Goal: Task Accomplishment & Management: Manage account settings

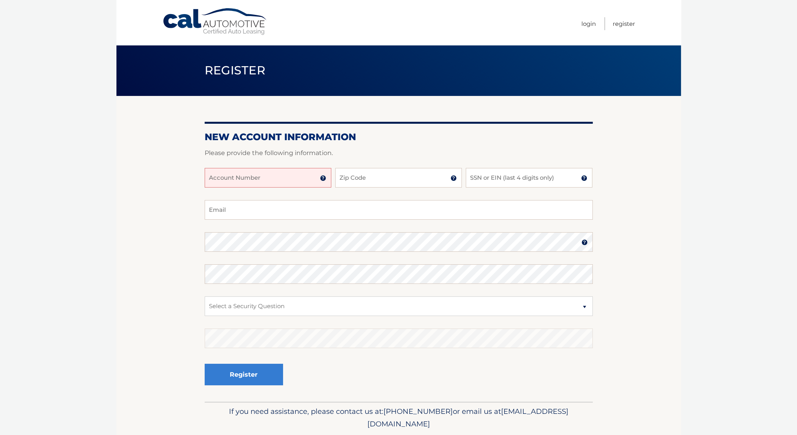
click at [268, 177] on input "Account Number" at bounding box center [268, 178] width 127 height 20
type input "44456020013"
click at [338, 178] on input "Zip Code" at bounding box center [398, 178] width 127 height 20
type input "11228"
click at [509, 173] on input "SSN or EIN (last 4 digits only)" at bounding box center [529, 178] width 127 height 20
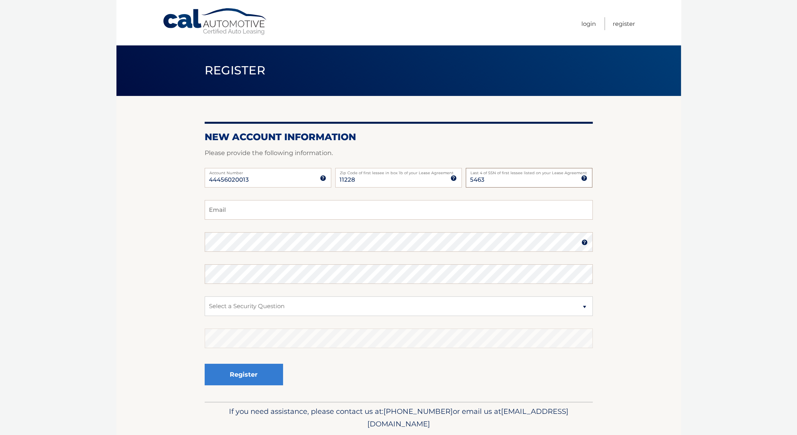
type input "5463"
click at [349, 210] on input "Email" at bounding box center [399, 210] width 388 height 20
type input "wangcs378636@gmail.com"
click at [318, 309] on select "Select a Security Question What was the name of your elementary school? What is…" at bounding box center [399, 307] width 388 height 20
select select "2"
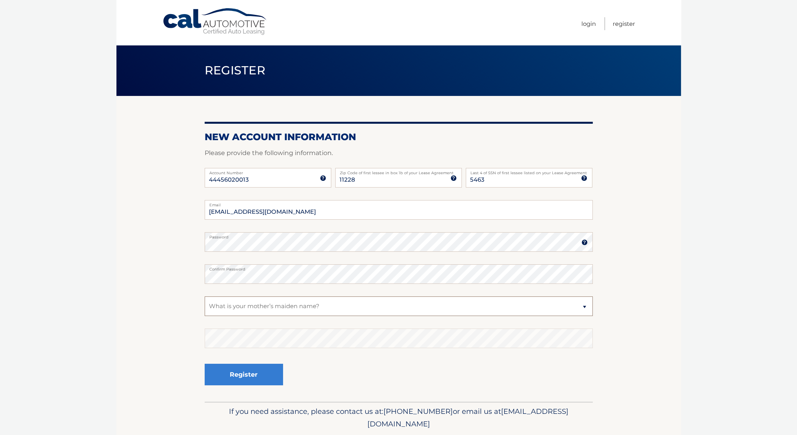
click at [205, 297] on select "Select a Security Question What was the name of your elementary school? What is…" at bounding box center [399, 307] width 388 height 20
click at [254, 375] on button "Register" at bounding box center [244, 375] width 78 height 22
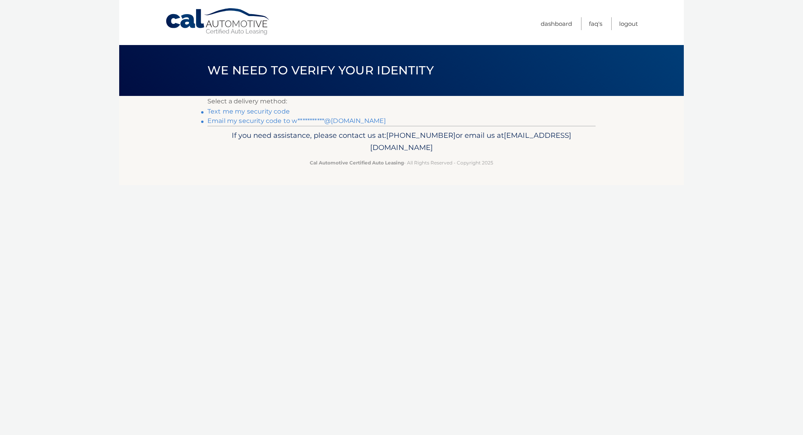
click at [257, 114] on link "Text me my security code" at bounding box center [248, 111] width 82 height 7
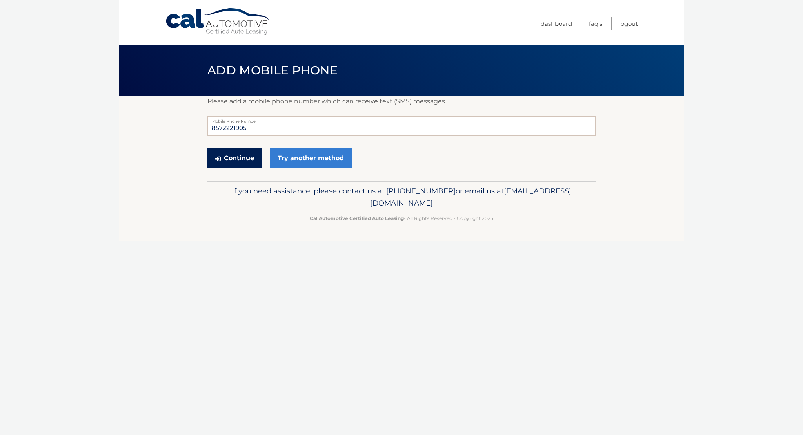
click at [246, 159] on button "Continue" at bounding box center [234, 159] width 54 height 20
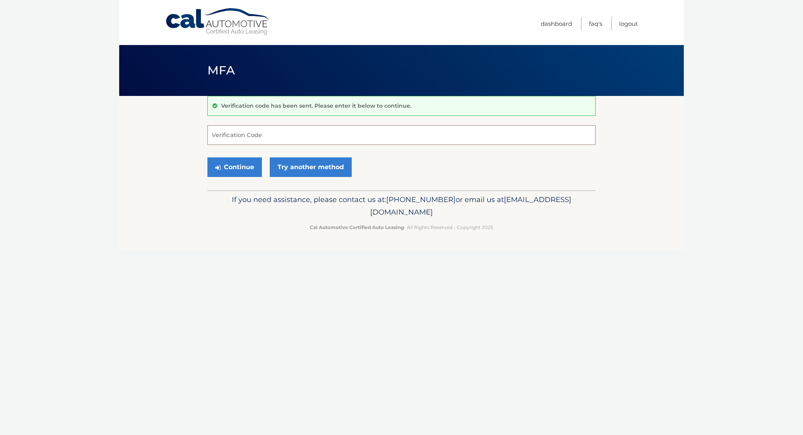
click at [274, 132] on input "Verification Code" at bounding box center [401, 135] width 388 height 20
type input "294442"
click at [256, 167] on button "Continue" at bounding box center [234, 168] width 54 height 20
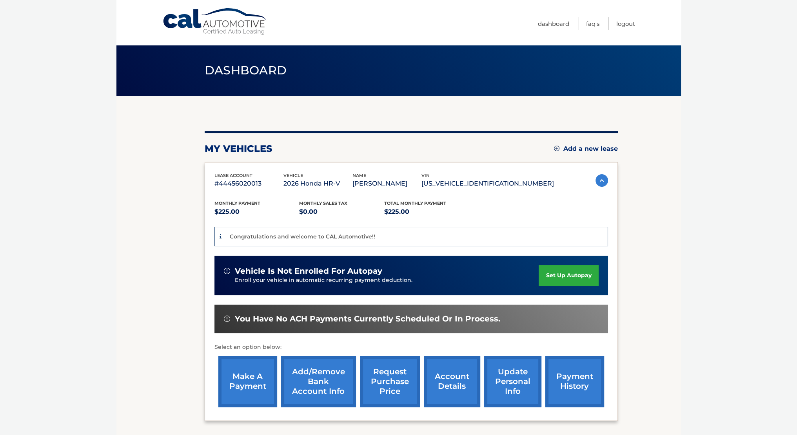
click at [566, 274] on link "set up autopay" at bounding box center [568, 275] width 60 height 21
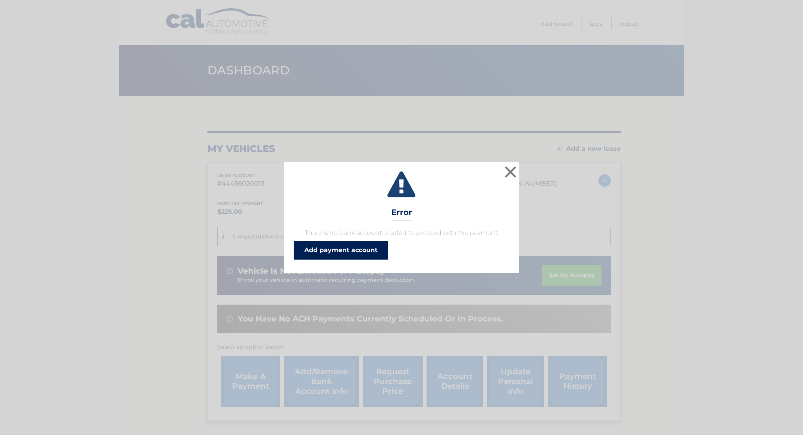
click at [350, 253] on link "Add payment account" at bounding box center [341, 250] width 94 height 19
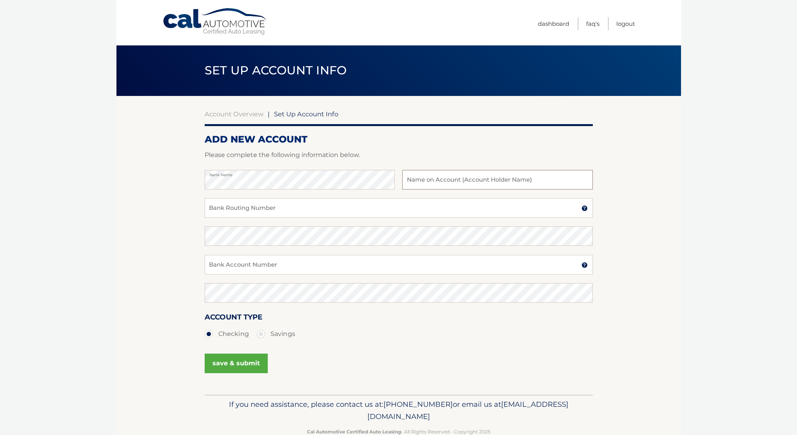
click at [460, 177] on input "text" at bounding box center [497, 180] width 190 height 20
type input "Changsheng Wang"
click at [384, 205] on input "Bank Routing Number" at bounding box center [399, 208] width 388 height 20
paste input "011000138"
type input "011000138"
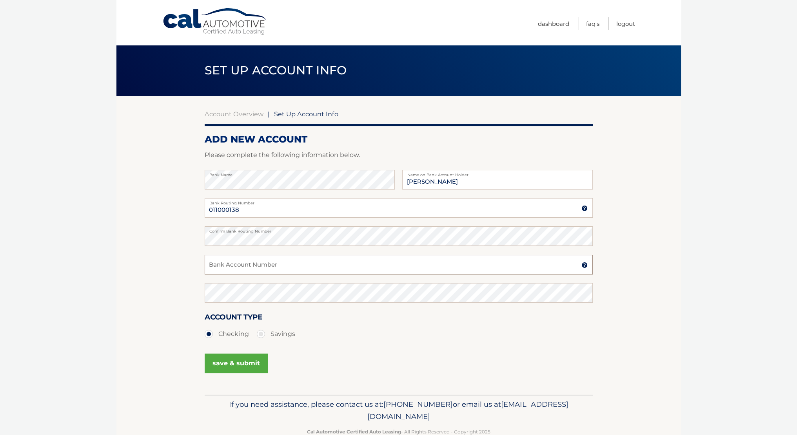
click at [321, 257] on input "Bank Account Number" at bounding box center [399, 265] width 388 height 20
paste input "004629656718"
type input "004629656718"
click at [182, 291] on section "Account Overview | Set Up Account Info ADD NEW ACCOUNT Please complete the foll…" at bounding box center [398, 245] width 564 height 299
click at [228, 371] on button "save & submit" at bounding box center [236, 364] width 63 height 20
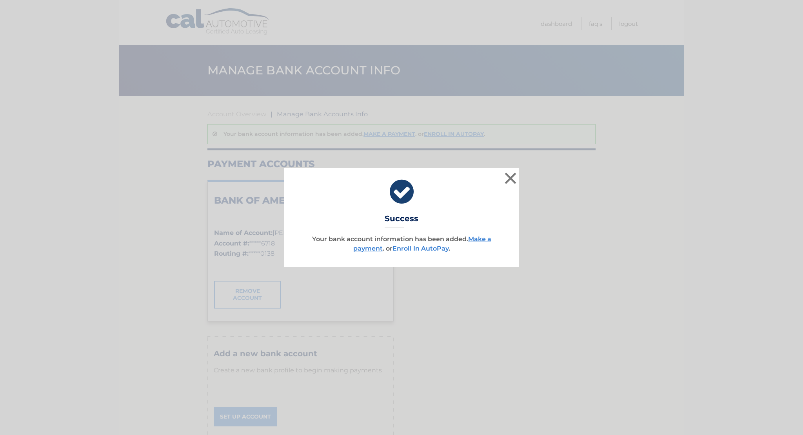
click at [423, 250] on link "Enroll In AutoPay" at bounding box center [420, 248] width 56 height 7
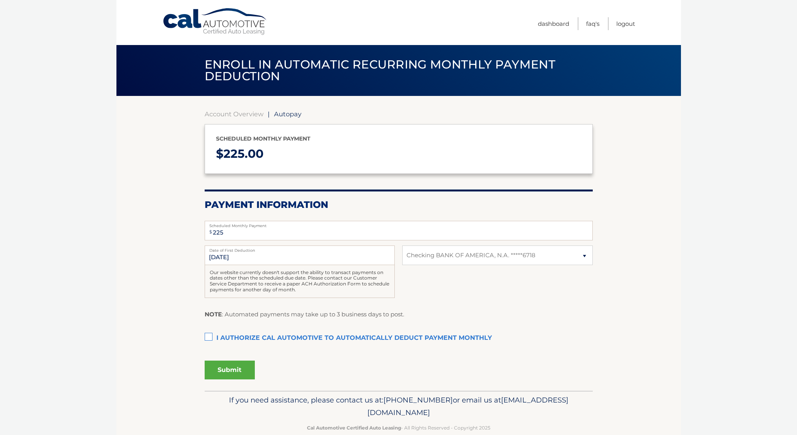
select select "NmVjNTE3NzYtMzg0Yy00MzNhLTgzOGYtNTkwYmRiMGFmMTMx"
click at [209, 337] on label "I authorize cal automotive to automatically deduct payment monthly This checkbo…" at bounding box center [399, 339] width 388 height 16
click at [0, 0] on input "I authorize cal automotive to automatically deduct payment monthly This checkbo…" at bounding box center [0, 0] width 0 height 0
click at [232, 370] on button "Submit" at bounding box center [230, 370] width 50 height 19
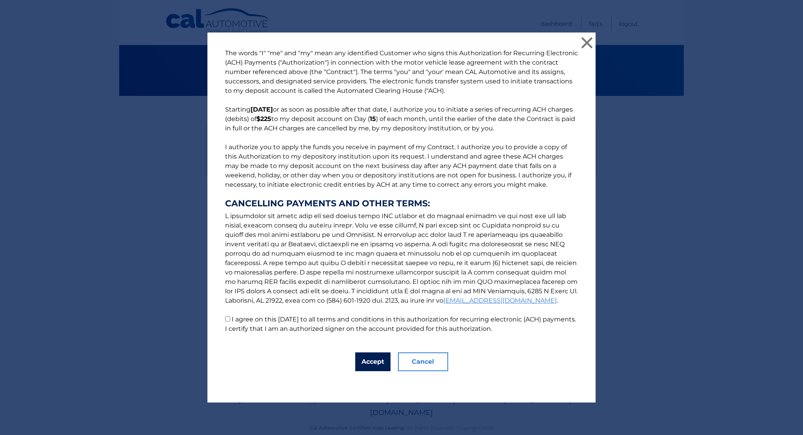
click at [373, 362] on button "Accept" at bounding box center [372, 362] width 35 height 19
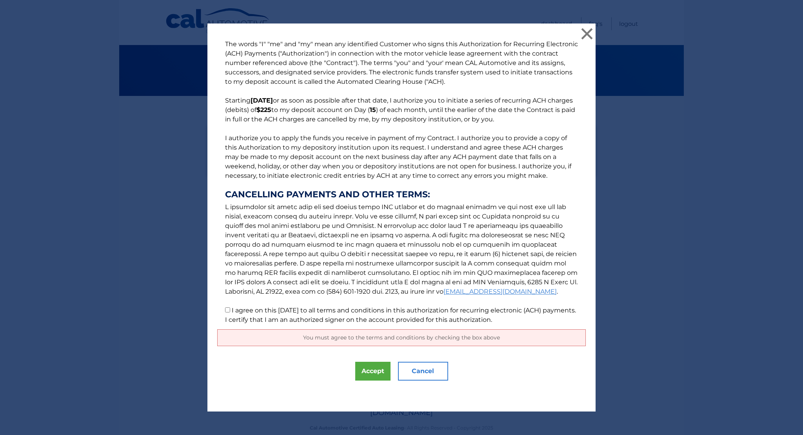
click at [225, 310] on input "I agree on this 09/26/2025 to all terms and conditions in this authorization fo…" at bounding box center [227, 310] width 5 height 5
checkbox input "true"
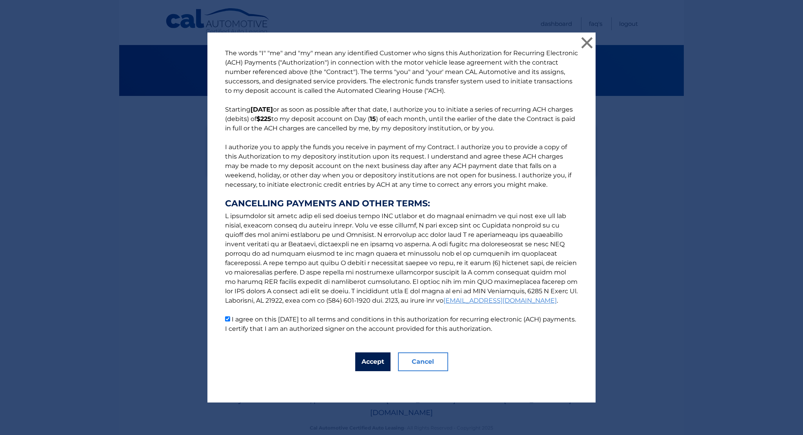
click at [370, 362] on button "Accept" at bounding box center [372, 362] width 35 height 19
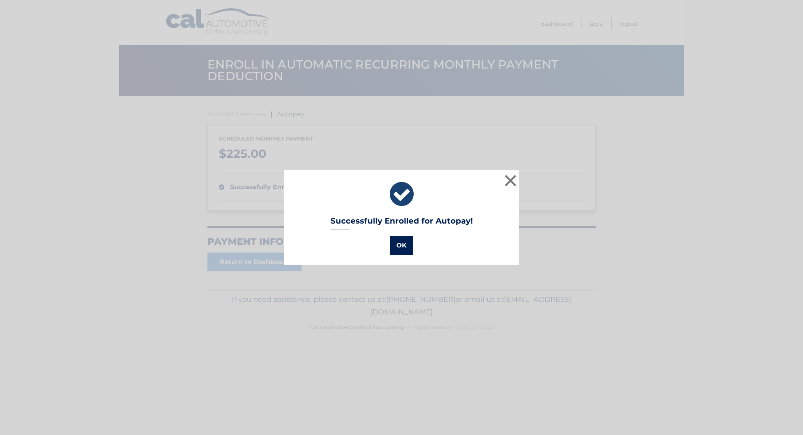
click at [400, 243] on button "OK" at bounding box center [401, 245] width 23 height 19
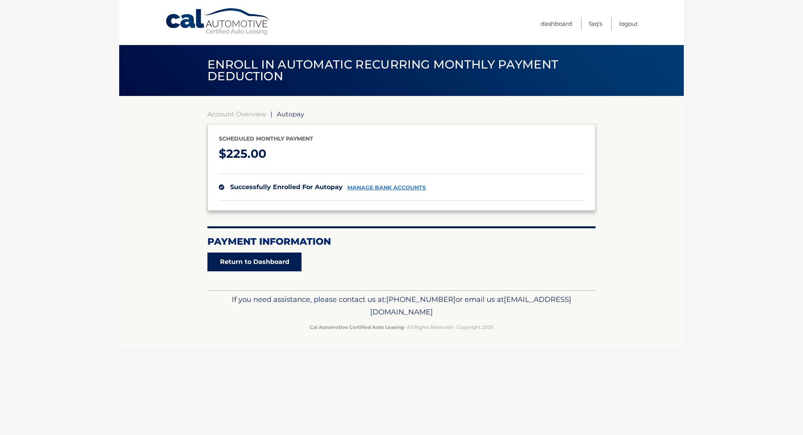
drag, startPoint x: 234, startPoint y: 260, endPoint x: 217, endPoint y: 257, distance: 17.1
click at [234, 260] on link "Return to Dashboard" at bounding box center [254, 262] width 94 height 19
